Goal: Find specific page/section: Find specific page/section

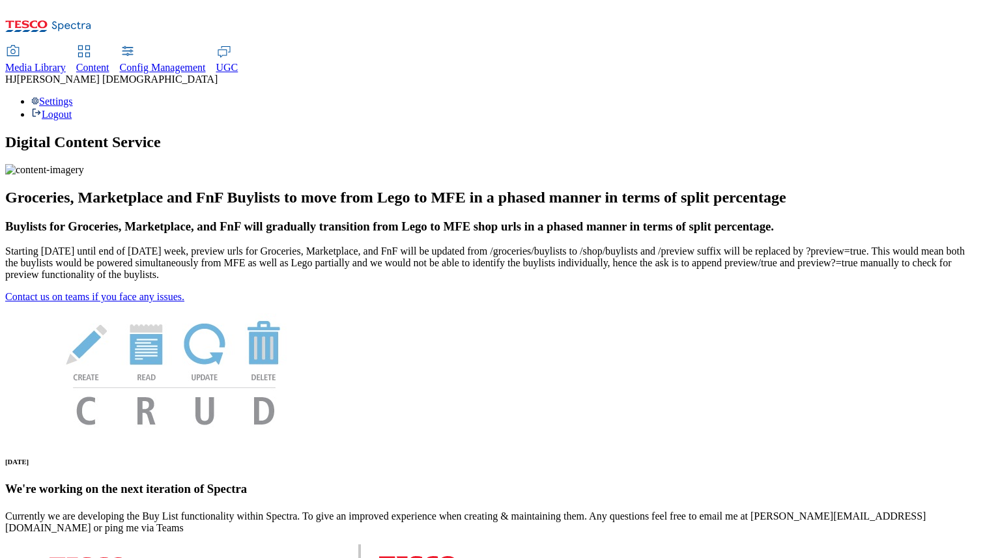
click at [66, 62] on span "Media Library" at bounding box center [35, 67] width 61 height 11
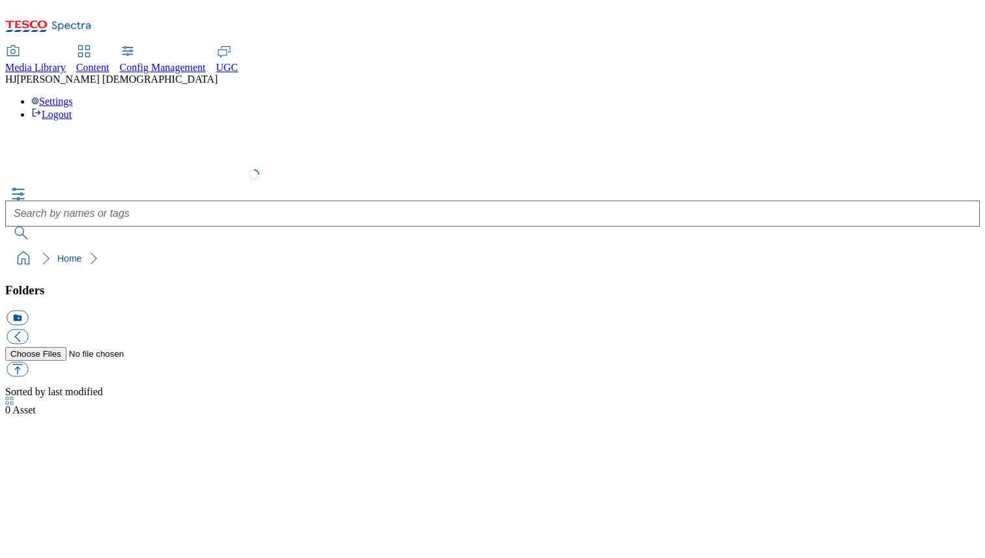
select select "flare-test"
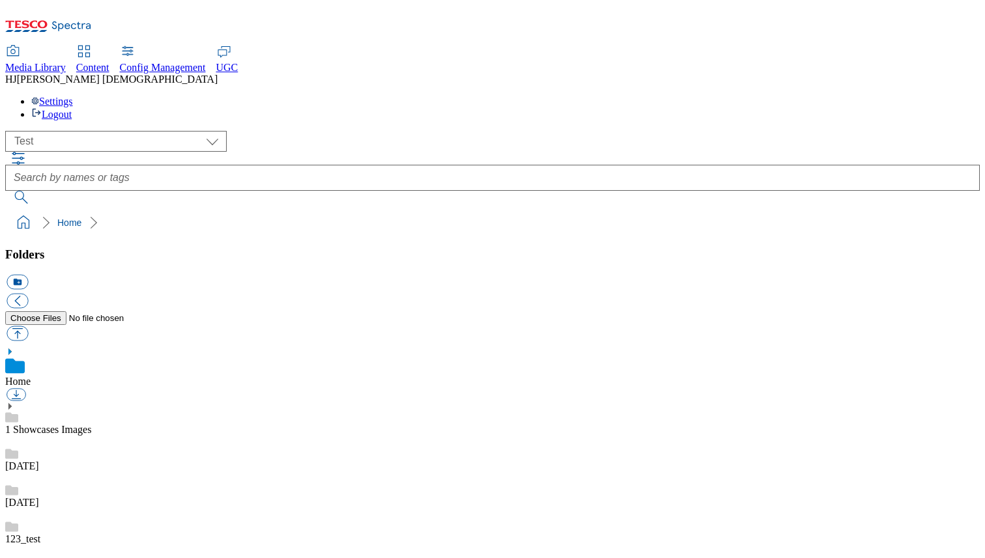
scroll to position [1, 0]
